Goal: Information Seeking & Learning: Learn about a topic

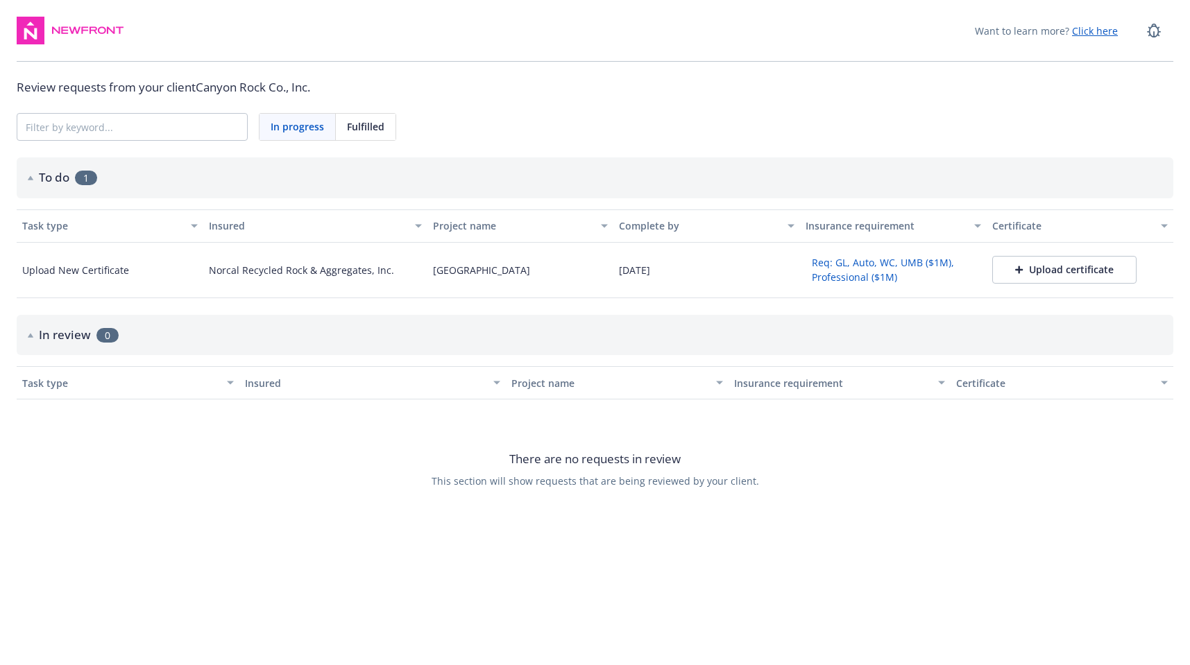
click at [852, 262] on button "Req: GL, Auto, WC, UMB ($1M), Professional ($1M)" at bounding box center [893, 270] width 176 height 36
click at [1163, 232] on div "button" at bounding box center [1166, 226] width 7 height 32
click at [1164, 225] on div "button" at bounding box center [1166, 226] width 7 height 32
click at [892, 263] on button "Req: GL, Auto, WC, UMB ($1M), Professional ($1M)" at bounding box center [893, 270] width 176 height 36
